Goal: Transaction & Acquisition: Purchase product/service

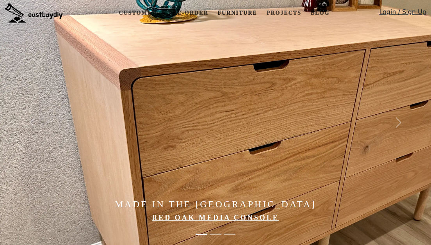
click at [226, 13] on link "Furniture" at bounding box center [237, 13] width 46 height 14
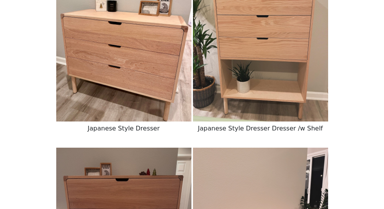
scroll to position [1389, 0]
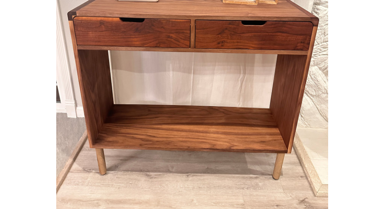
scroll to position [234, 0]
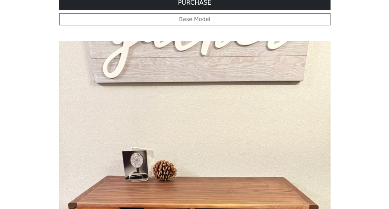
scroll to position [0, 0]
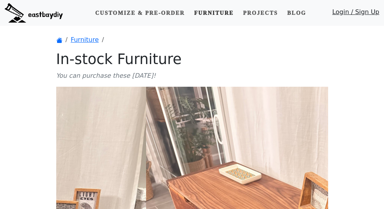
click at [229, 10] on link "Furniture" at bounding box center [214, 13] width 46 height 14
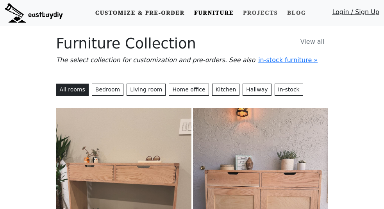
click at [148, 12] on link "Customize & Pre-order" at bounding box center [140, 13] width 96 height 14
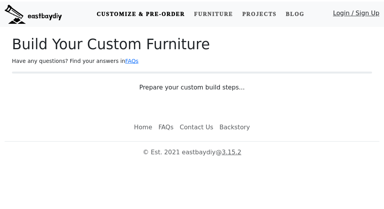
scroll to position [10, 0]
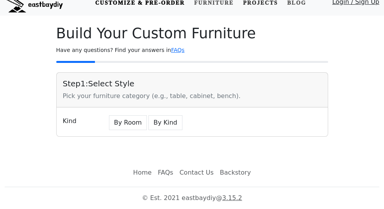
click at [254, 3] on link "Projects" at bounding box center [260, 3] width 41 height 14
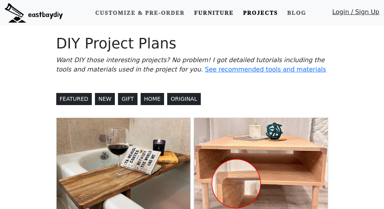
click at [223, 14] on link "Furniture" at bounding box center [214, 13] width 46 height 14
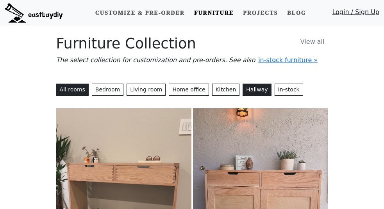
click at [242, 87] on button "Hallway" at bounding box center [256, 90] width 28 height 12
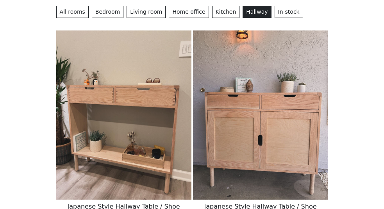
scroll to position [78, 0]
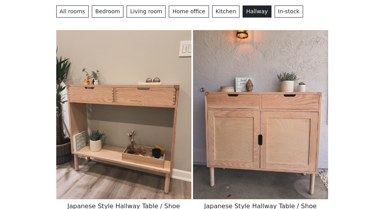
click at [84, 107] on img at bounding box center [123, 114] width 135 height 169
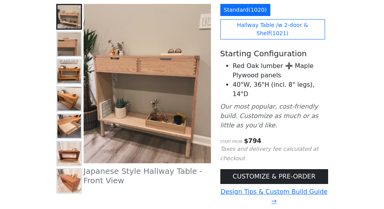
scroll to position [117, 0]
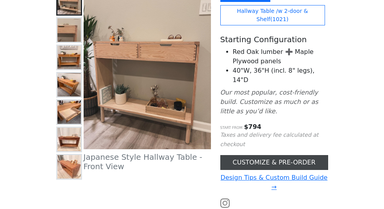
click at [268, 155] on link "CUSTOMIZE & PRE-ORDER" at bounding box center [274, 162] width 108 height 15
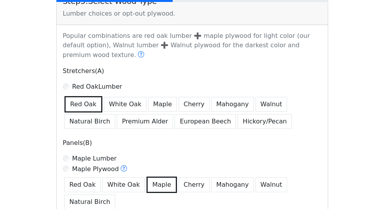
scroll to position [440, 0]
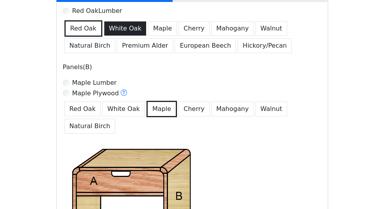
click at [104, 21] on button "White Oak" at bounding box center [125, 28] width 43 height 15
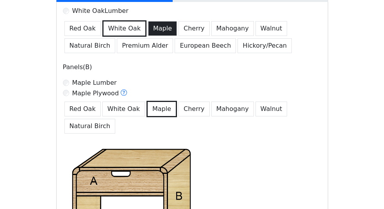
click at [148, 21] on button "Maple" at bounding box center [162, 28] width 29 height 15
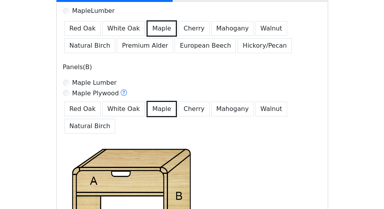
click at [146, 20] on button "Maple" at bounding box center [161, 28] width 30 height 16
click at [178, 21] on button "Cherry" at bounding box center [193, 28] width 31 height 15
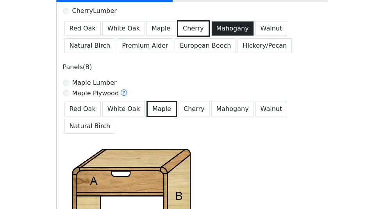
click at [211, 21] on button "Mahogany" at bounding box center [232, 28] width 43 height 15
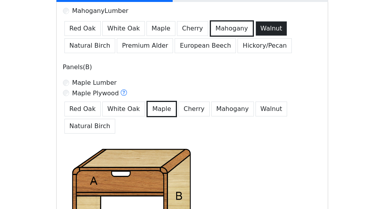
click at [255, 21] on button "Walnut" at bounding box center [271, 28] width 32 height 15
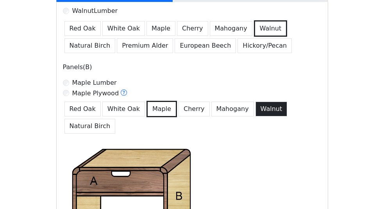
click at [255, 101] on button "Walnut" at bounding box center [271, 108] width 32 height 15
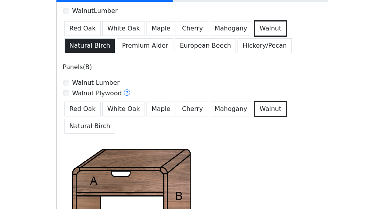
click at [116, 38] on button "Natural Birch" at bounding box center [89, 45] width 51 height 15
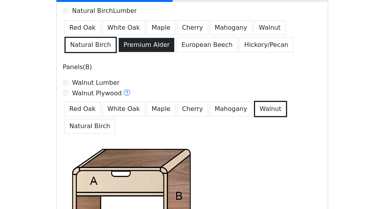
click at [174, 37] on button "Premium Alder" at bounding box center [146, 44] width 56 height 15
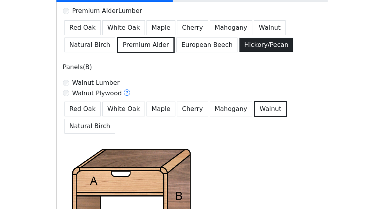
click at [239, 37] on button "Hickory/Pecan" at bounding box center [266, 44] width 54 height 15
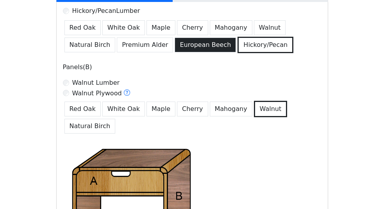
click at [174, 37] on button "European Beech" at bounding box center [204, 44] width 61 height 15
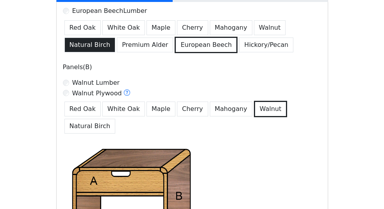
click at [116, 37] on button "Natural Birch" at bounding box center [89, 44] width 51 height 15
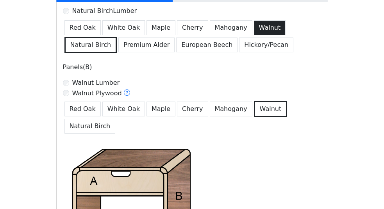
click at [254, 20] on button "Walnut" at bounding box center [270, 27] width 32 height 15
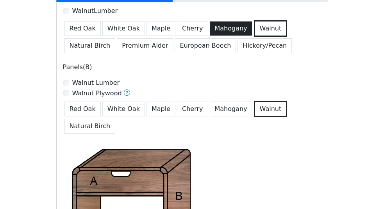
click at [210, 21] on button "Mahogany" at bounding box center [231, 28] width 43 height 15
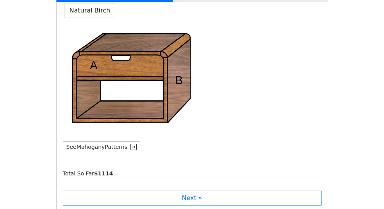
scroll to position [599, 0]
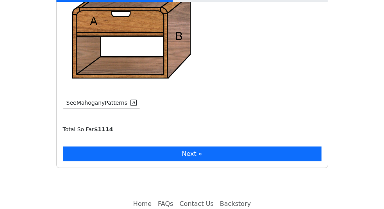
click at [156, 146] on button "Next »" at bounding box center [192, 153] width 258 height 15
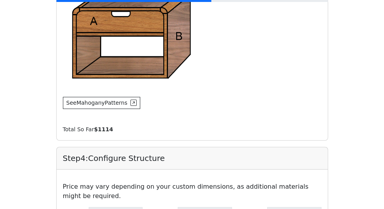
type input "**"
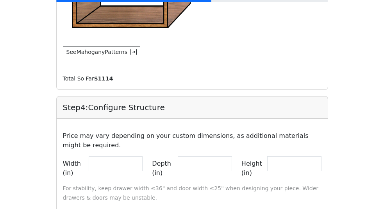
scroll to position [715, 0]
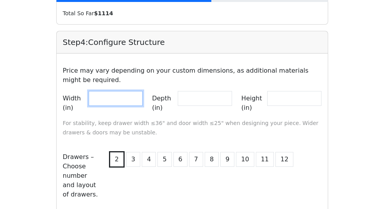
drag, startPoint x: 96, startPoint y: 65, endPoint x: 45, endPoint y: 54, distance: 51.9
click at [89, 91] on input "**" at bounding box center [116, 98] width 54 height 15
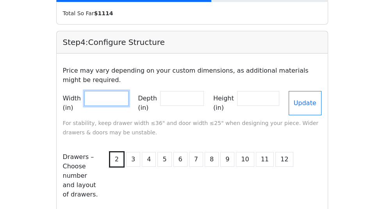
type input "**"
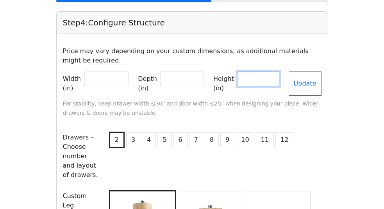
scroll to position [864, 0]
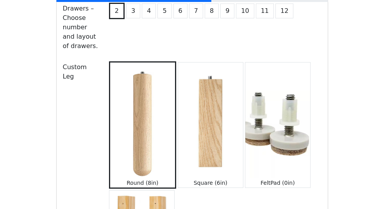
click at [130, 172] on div "Step 4 : Configure Structure Price may vary depending on your custom dimensions…" at bounding box center [192, 127] width 272 height 489
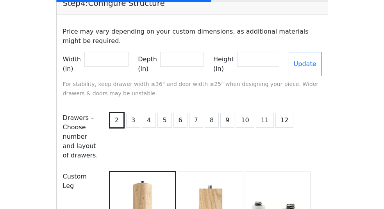
scroll to position [669, 0]
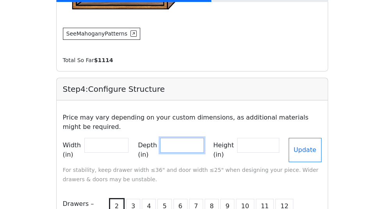
click at [185, 138] on input "**" at bounding box center [182, 145] width 44 height 15
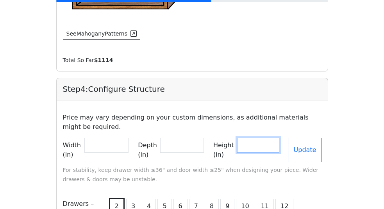
click at [279, 138] on input "**" at bounding box center [258, 145] width 42 height 15
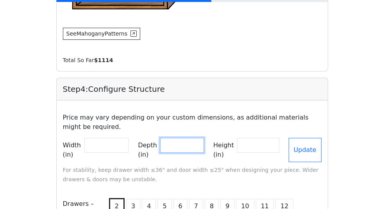
click at [204, 138] on input "**" at bounding box center [182, 145] width 44 height 15
drag, startPoint x: 175, startPoint y: 100, endPoint x: 151, endPoint y: 101, distance: 23.8
click at [151, 138] on div "Depth (in) **" at bounding box center [171, 150] width 66 height 24
type input "**"
click at [146, 138] on label "Depth (in)" at bounding box center [147, 150] width 19 height 24
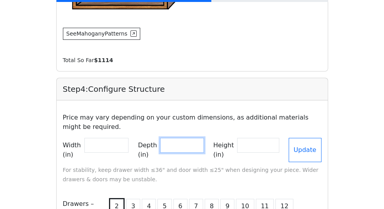
click at [160, 138] on input "**" at bounding box center [182, 145] width 44 height 15
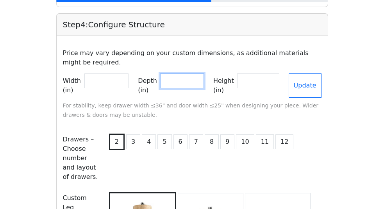
scroll to position [903, 0]
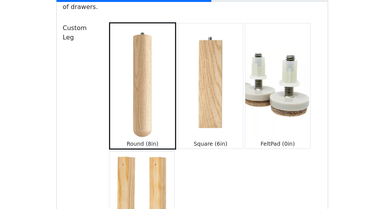
click at [126, 140] on small "Round (8in)" at bounding box center [142, 143] width 32 height 6
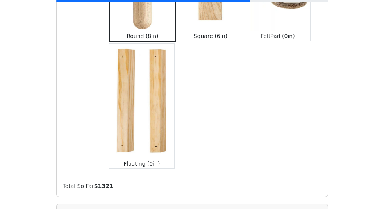
scroll to position [1019, 0]
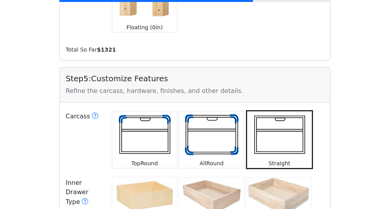
scroll to position [1175, 0]
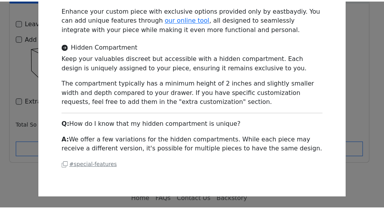
scroll to position [0, 0]
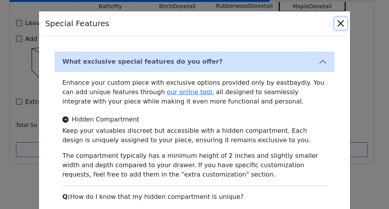
click at [338, 25] on button "Close" at bounding box center [341, 23] width 12 height 12
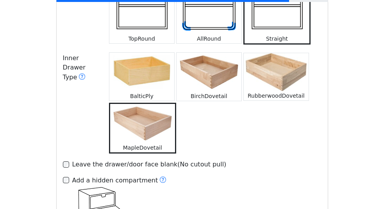
scroll to position [1279, 0]
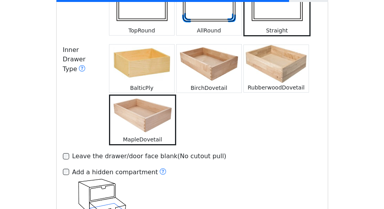
type input "*"
type input "*****"
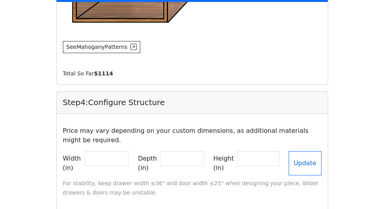
scroll to position [0, 0]
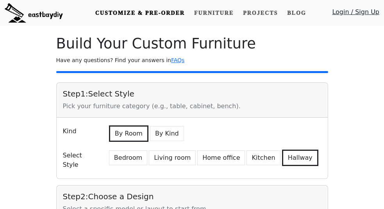
click at [135, 12] on link "Customize & Pre-order" at bounding box center [140, 13] width 96 height 14
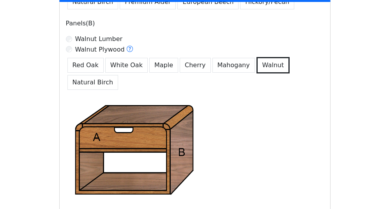
scroll to position [546, 0]
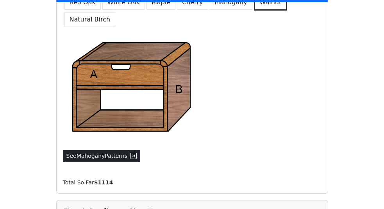
click at [63, 150] on button "See Mahogany Patterns" at bounding box center [102, 156] width 78 height 12
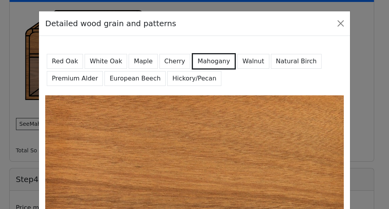
scroll to position [39, 0]
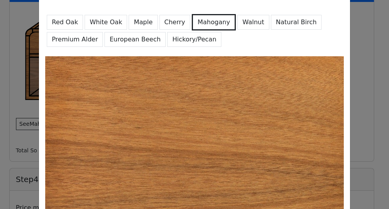
click at [238, 23] on button "Walnut" at bounding box center [254, 22] width 32 height 15
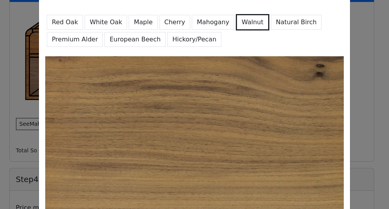
click at [271, 26] on button "Natural Birch" at bounding box center [296, 22] width 51 height 15
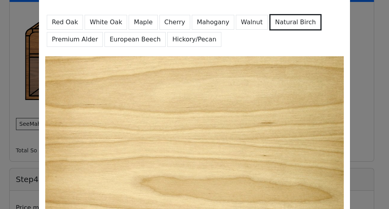
click at [105, 38] on button "European Beech" at bounding box center [135, 39] width 61 height 15
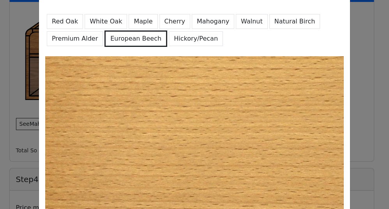
click at [169, 37] on button "Hickory/Pecan" at bounding box center [196, 38] width 54 height 15
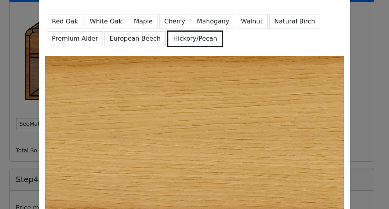
click at [145, 22] on button "Maple" at bounding box center [143, 21] width 29 height 15
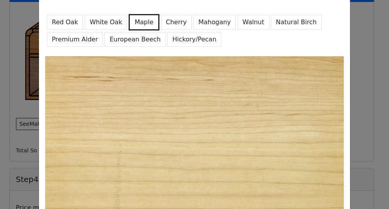
click at [106, 21] on button "White Oak" at bounding box center [106, 22] width 43 height 15
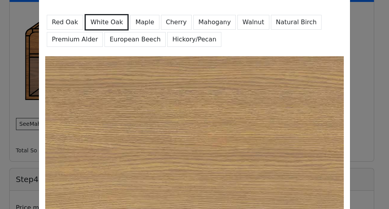
click at [73, 21] on button "Red Oak" at bounding box center [65, 22] width 36 height 15
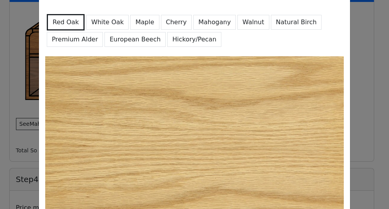
click at [86, 22] on button "White Oak" at bounding box center [107, 22] width 43 height 15
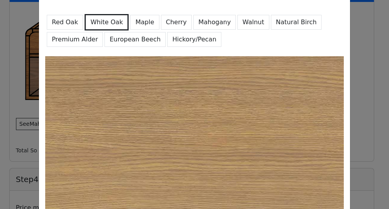
click at [199, 22] on button "Mahogany" at bounding box center [215, 22] width 43 height 15
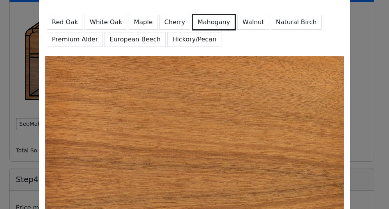
click at [238, 23] on button "Walnut" at bounding box center [254, 22] width 32 height 15
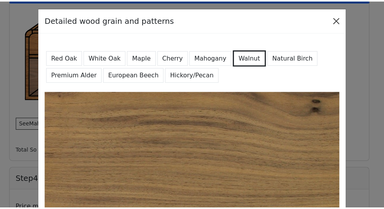
scroll to position [0, 0]
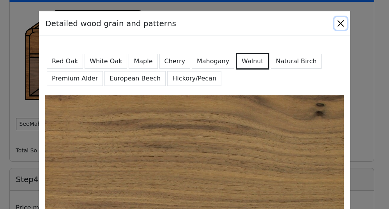
click at [342, 20] on button "Close" at bounding box center [341, 23] width 12 height 12
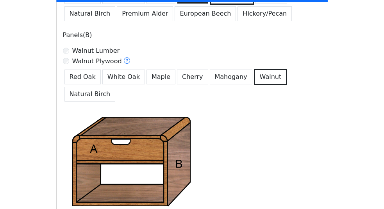
scroll to position [351, 0]
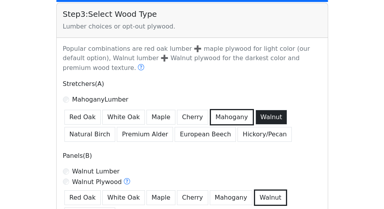
click at [255, 110] on button "Walnut" at bounding box center [271, 117] width 32 height 15
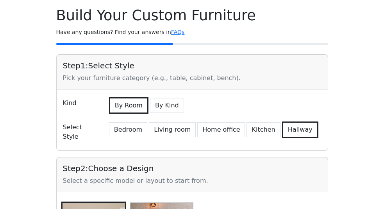
scroll to position [0, 0]
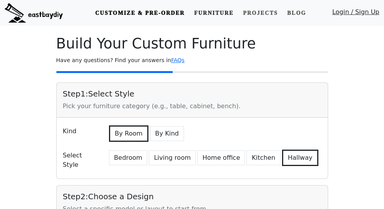
click at [232, 10] on link "Furniture" at bounding box center [214, 13] width 46 height 14
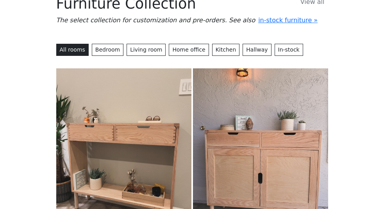
scroll to position [78, 0]
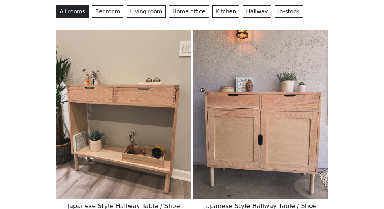
click at [89, 136] on img at bounding box center [123, 114] width 135 height 169
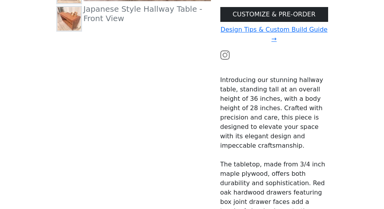
scroll to position [312, 0]
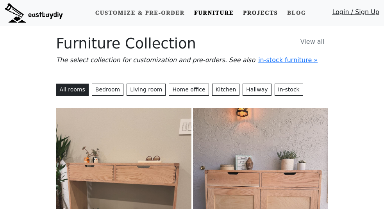
click at [265, 11] on link "Projects" at bounding box center [260, 13] width 41 height 14
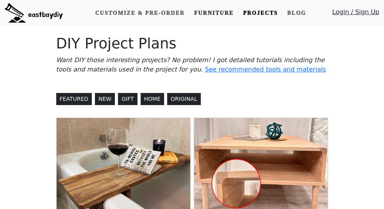
click at [222, 13] on link "Furniture" at bounding box center [214, 13] width 46 height 14
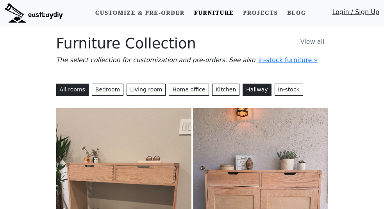
click at [242, 91] on button "Hallway" at bounding box center [256, 90] width 28 height 12
click at [274, 90] on link "In-stock" at bounding box center [288, 90] width 28 height 12
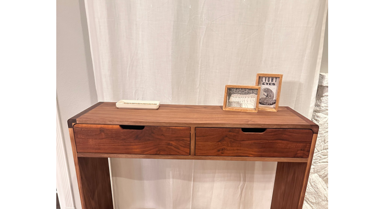
scroll to position [117, 0]
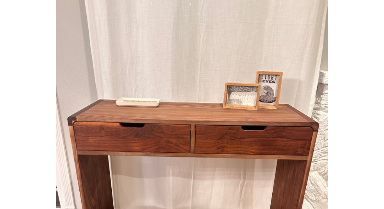
click at [145, 101] on img at bounding box center [192, 151] width 272 height 362
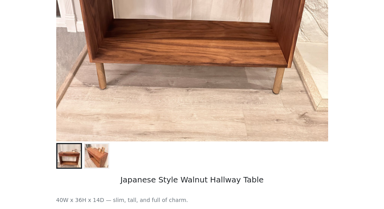
scroll to position [312, 0]
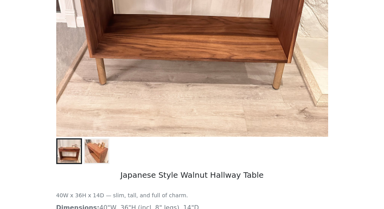
click at [70, 203] on p "Dimensions: 40"W, 36"H (incl. 8" legs), 14"D" at bounding box center [192, 207] width 272 height 9
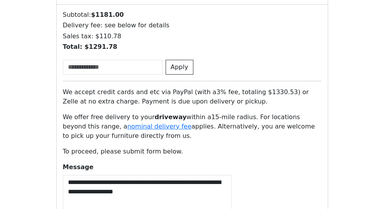
scroll to position [624, 0]
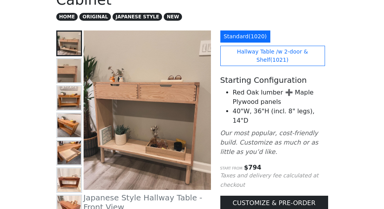
scroll to position [78, 0]
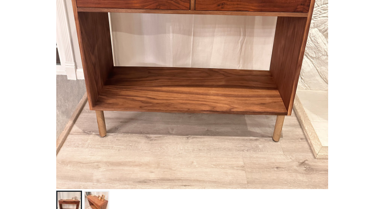
scroll to position [273, 0]
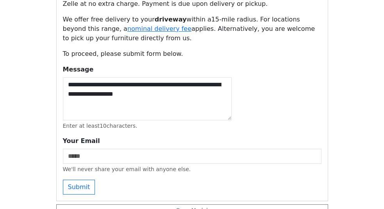
scroll to position [624, 0]
